Goal: Task Accomplishment & Management: Manage account settings

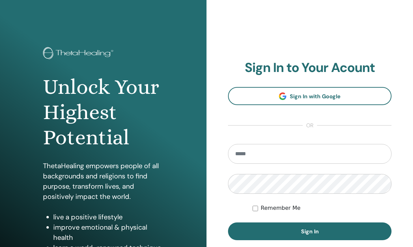
scroll to position [81, 0]
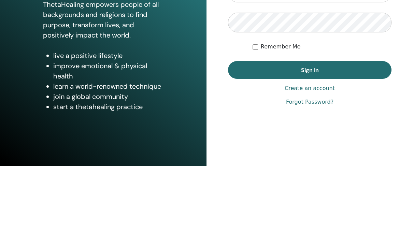
type input "**********"
click at [309, 150] on button "Sign In" at bounding box center [309, 151] width 163 height 18
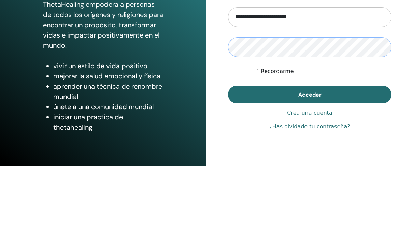
scroll to position [81, 0]
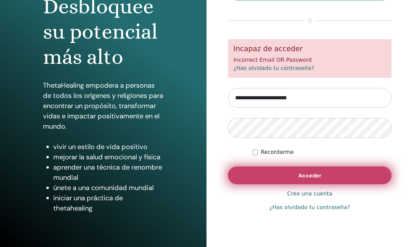
click at [316, 175] on span "Acceder" at bounding box center [309, 175] width 23 height 7
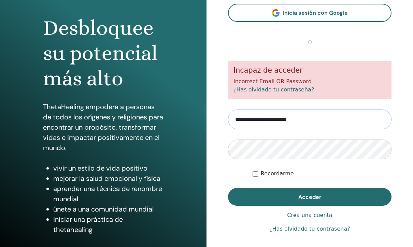
scroll to position [59, 0]
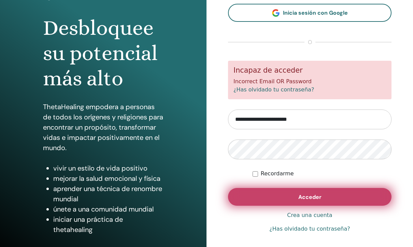
click at [299, 199] on span "Acceder" at bounding box center [309, 197] width 23 height 7
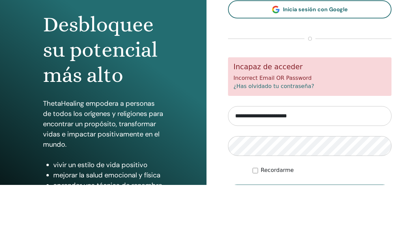
scroll to position [62, 0]
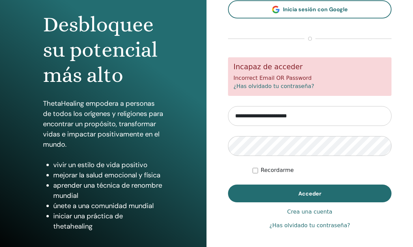
click at [192, 108] on div "Desbloquee su potencial más alto ThetaHealing empodera a personas de todos los …" at bounding box center [103, 101] width 206 height 327
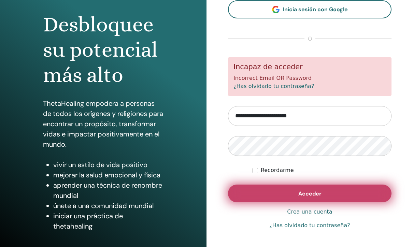
click at [309, 195] on span "Acceder" at bounding box center [309, 193] width 23 height 7
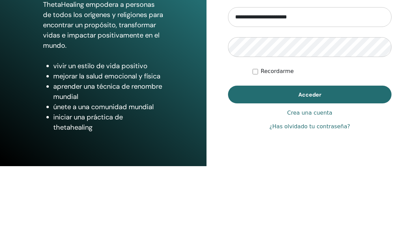
scroll to position [81, 0]
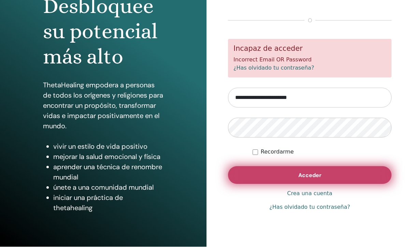
click at [308, 178] on button "Acceder" at bounding box center [309, 175] width 163 height 18
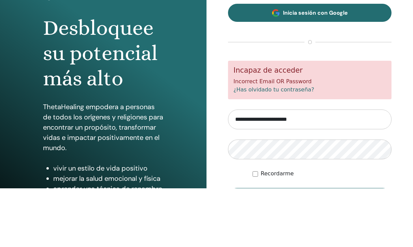
scroll to position [59, 0]
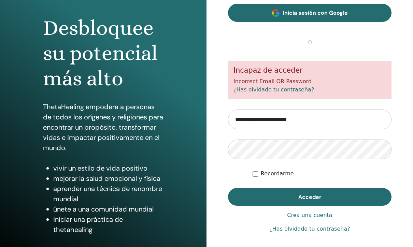
click at [328, 13] on span "Inicia sesión con Google" at bounding box center [315, 12] width 65 height 7
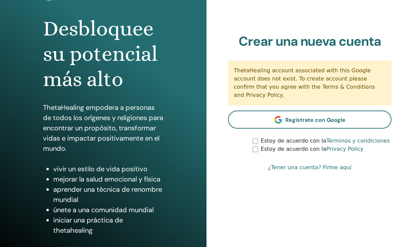
scroll to position [58, 0]
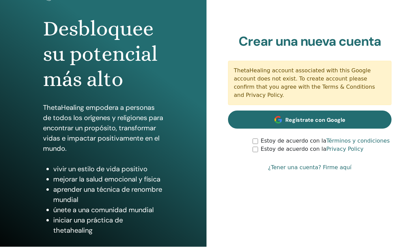
click at [310, 117] on span "Regístrate con Google" at bounding box center [315, 120] width 60 height 7
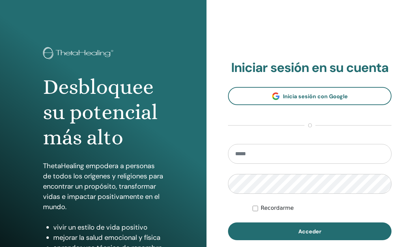
scroll to position [81, 0]
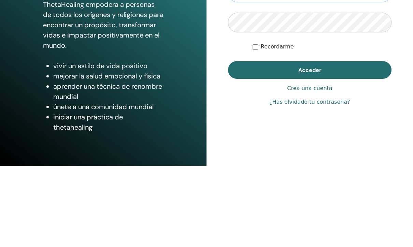
type input "**********"
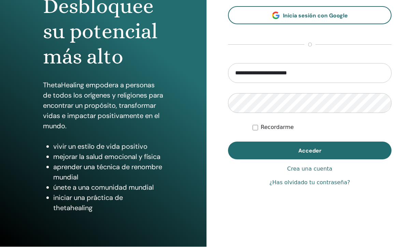
click at [259, 128] on div "Recordarme" at bounding box center [321, 127] width 139 height 8
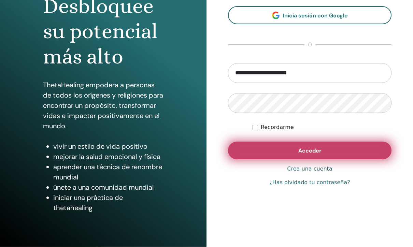
click at [293, 150] on button "Acceder" at bounding box center [309, 151] width 163 height 18
